Goal: Transaction & Acquisition: Purchase product/service

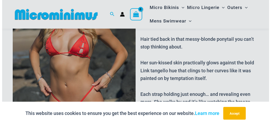
scroll to position [86, 0]
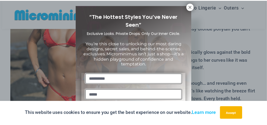
scroll to position [5, 0]
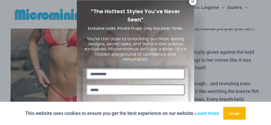
click at [186, 34] on div "You’re this close to unlocking our most daring designs, secret sales, and behin…" at bounding box center [136, 51] width 106 height 34
click at [191, 2] on icon at bounding box center [192, 1] width 5 height 5
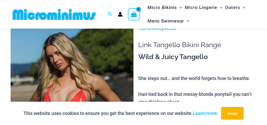
scroll to position [21, 0]
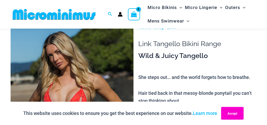
click at [240, 112] on button "Accept" at bounding box center [232, 113] width 23 height 13
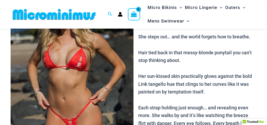
scroll to position [63, 0]
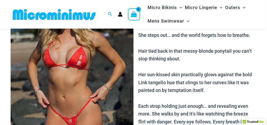
click at [127, 85] on img at bounding box center [72, 73] width 123 height 184
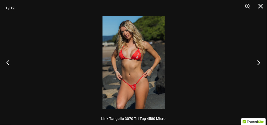
click at [259, 63] on button "Next" at bounding box center [257, 62] width 20 height 26
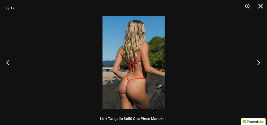
click at [259, 63] on button "Next" at bounding box center [257, 62] width 20 height 26
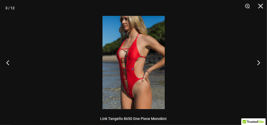
click at [259, 63] on button "Next" at bounding box center [257, 62] width 20 height 26
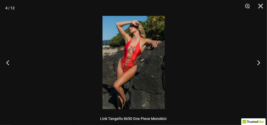
click at [259, 63] on button "Next" at bounding box center [257, 62] width 20 height 26
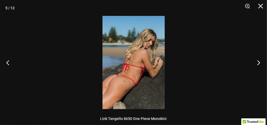
click at [259, 63] on button "Next" at bounding box center [257, 62] width 20 height 26
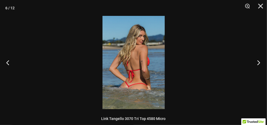
click at [259, 63] on button "Next" at bounding box center [257, 62] width 20 height 26
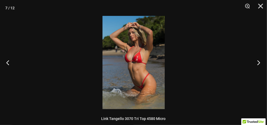
click at [259, 63] on button "Next" at bounding box center [257, 62] width 20 height 26
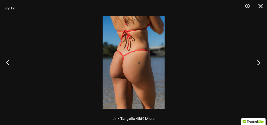
click at [259, 63] on button "Next" at bounding box center [257, 62] width 20 height 26
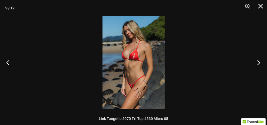
click at [259, 63] on button "Next" at bounding box center [257, 62] width 20 height 26
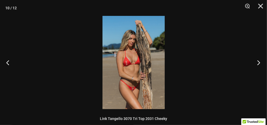
click at [259, 63] on button "Next" at bounding box center [257, 62] width 20 height 26
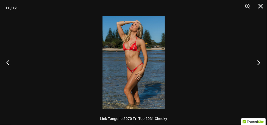
click at [259, 63] on button "Next" at bounding box center [257, 62] width 20 height 26
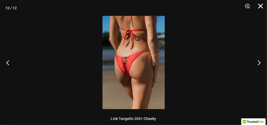
click at [261, 6] on button "Close" at bounding box center [258, 8] width 13 height 16
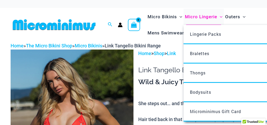
click at [194, 17] on span "Micro Lingerie" at bounding box center [201, 17] width 32 height 14
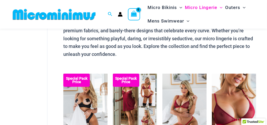
scroll to position [63, 0]
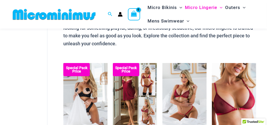
click at [135, 47] on p "Seduction meets confidence with Microminimus micro lingerie. Designed for those…" at bounding box center [159, 23] width 193 height 47
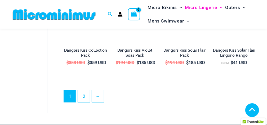
scroll to position [1000, 0]
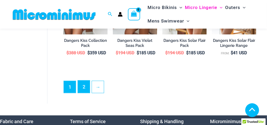
click at [84, 90] on link "2" at bounding box center [84, 87] width 12 height 12
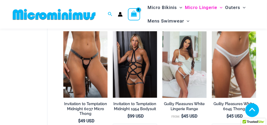
scroll to position [410, 0]
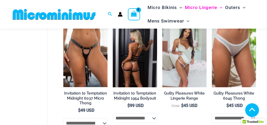
click at [140, 68] on img at bounding box center [135, 54] width 44 height 66
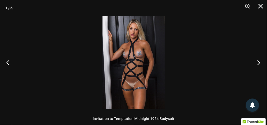
click at [260, 61] on button "Next" at bounding box center [257, 62] width 20 height 26
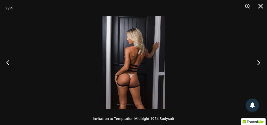
click at [260, 61] on button "Next" at bounding box center [257, 62] width 20 height 26
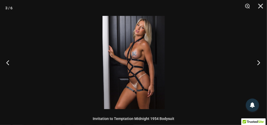
click at [260, 61] on button "Next" at bounding box center [257, 62] width 20 height 26
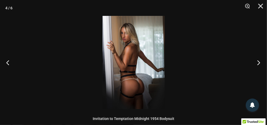
click at [260, 61] on button "Next" at bounding box center [257, 62] width 20 height 26
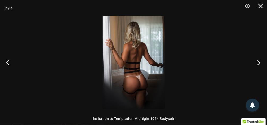
click at [260, 61] on button "Next" at bounding box center [257, 62] width 20 height 26
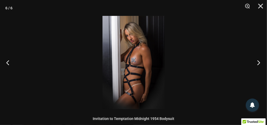
click at [260, 61] on button "Next" at bounding box center [257, 62] width 20 height 26
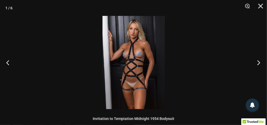
click at [260, 61] on button "Next" at bounding box center [257, 62] width 20 height 26
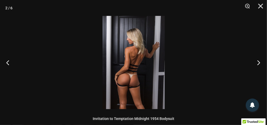
click at [260, 61] on button "Next" at bounding box center [257, 62] width 20 height 26
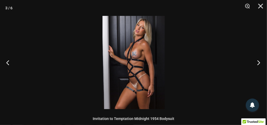
click at [260, 61] on button "Next" at bounding box center [257, 62] width 20 height 26
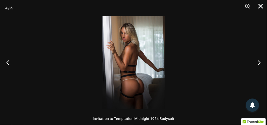
click at [261, 5] on button "Close" at bounding box center [258, 8] width 13 height 16
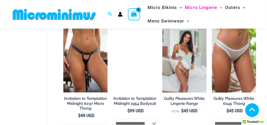
scroll to position [410, 0]
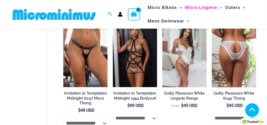
click at [244, 61] on img at bounding box center [234, 54] width 44 height 66
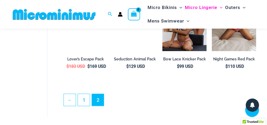
scroll to position [947, 0]
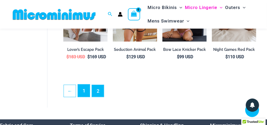
click at [86, 92] on link "1" at bounding box center [84, 90] width 12 height 12
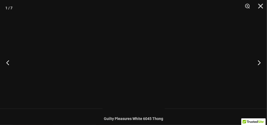
click at [86, 85] on div at bounding box center [133, 62] width 267 height 125
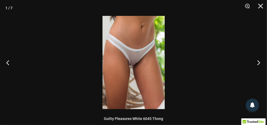
click at [257, 64] on button "Next" at bounding box center [257, 62] width 20 height 26
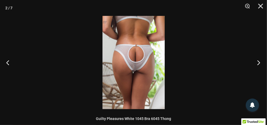
click at [257, 64] on button "Next" at bounding box center [257, 62] width 20 height 26
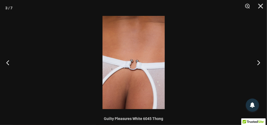
click at [257, 64] on button "Next" at bounding box center [257, 62] width 20 height 26
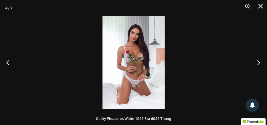
click at [257, 64] on button "Next" at bounding box center [257, 62] width 20 height 26
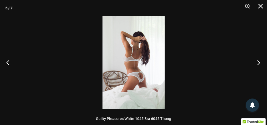
click at [257, 64] on button "Next" at bounding box center [257, 62] width 20 height 26
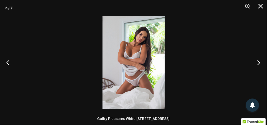
click at [257, 64] on button "Next" at bounding box center [257, 62] width 20 height 26
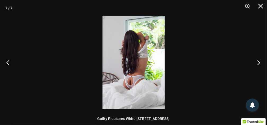
click at [257, 64] on button "Next" at bounding box center [257, 62] width 20 height 26
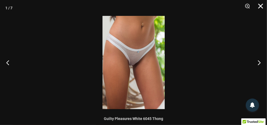
click at [262, 8] on button "Close" at bounding box center [258, 8] width 13 height 16
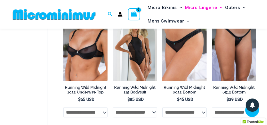
scroll to position [473, 0]
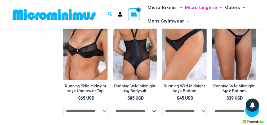
click at [147, 50] on img at bounding box center [135, 47] width 44 height 66
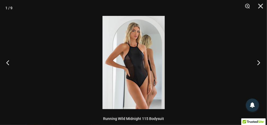
click at [259, 63] on button "Next" at bounding box center [257, 62] width 20 height 26
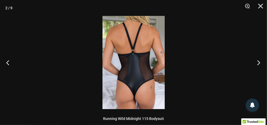
click at [259, 63] on button "Next" at bounding box center [257, 62] width 20 height 26
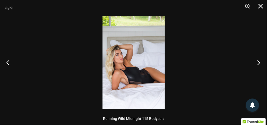
click at [259, 63] on button "Next" at bounding box center [257, 62] width 20 height 26
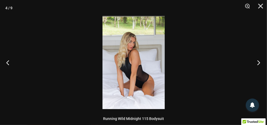
click at [259, 63] on button "Next" at bounding box center [257, 62] width 20 height 26
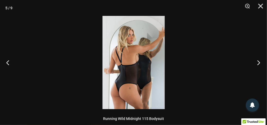
click at [259, 63] on button "Next" at bounding box center [257, 62] width 20 height 26
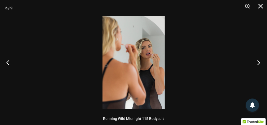
click at [259, 63] on button "Next" at bounding box center [257, 62] width 20 height 26
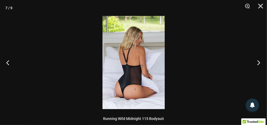
click at [259, 63] on button "Next" at bounding box center [257, 62] width 20 height 26
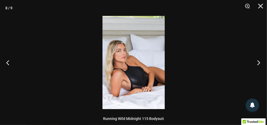
click at [259, 60] on button "Next" at bounding box center [257, 62] width 20 height 26
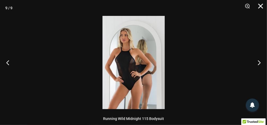
click at [261, 9] on button "Close" at bounding box center [258, 8] width 13 height 16
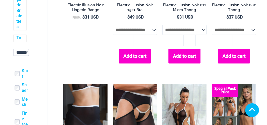
scroll to position [955, 0]
